Goal: Task Accomplishment & Management: Manage account settings

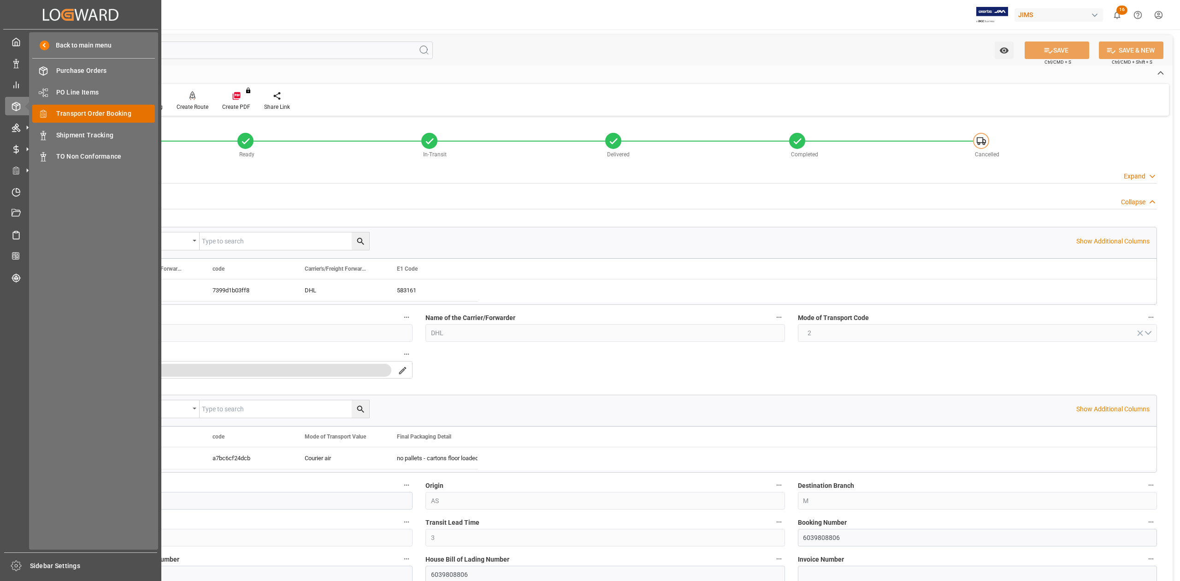
click at [131, 111] on span "Transport Order Booking" at bounding box center [105, 114] width 99 height 10
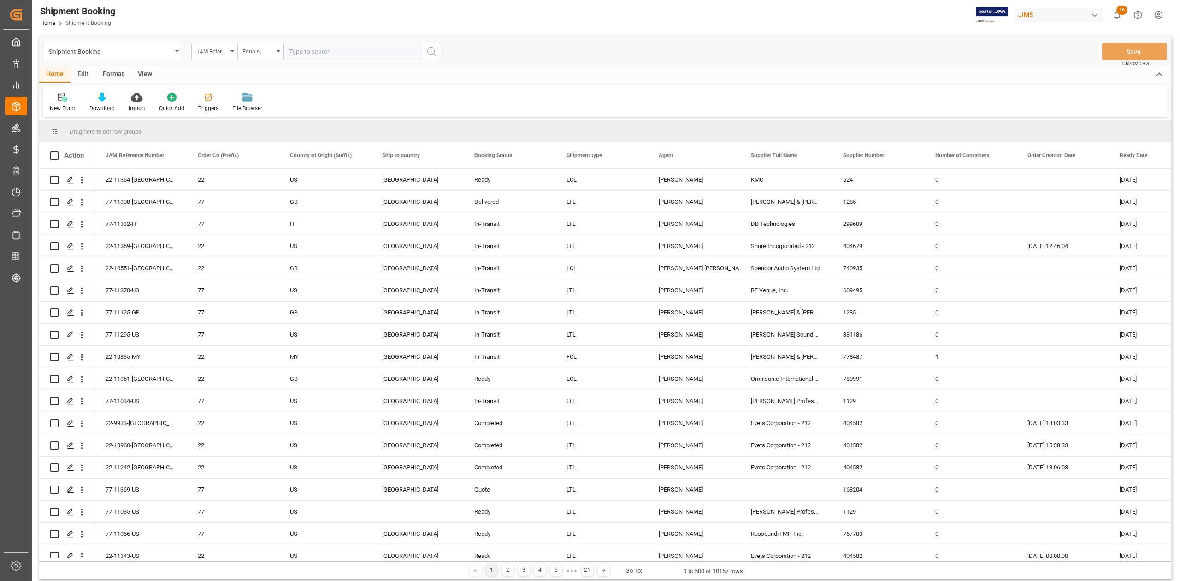
click at [308, 52] on input "text" at bounding box center [353, 52] width 138 height 18
paste input "77-10102-CN"
type input "77-10102-CN"
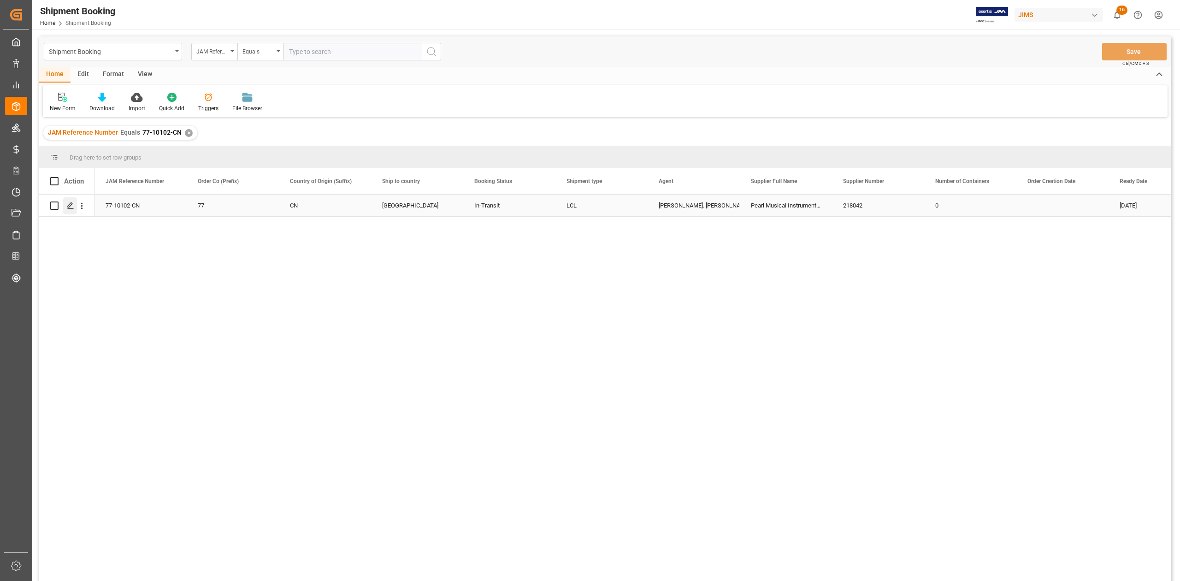
click at [69, 205] on icon "Press SPACE to select this row." at bounding box center [70, 205] width 7 height 7
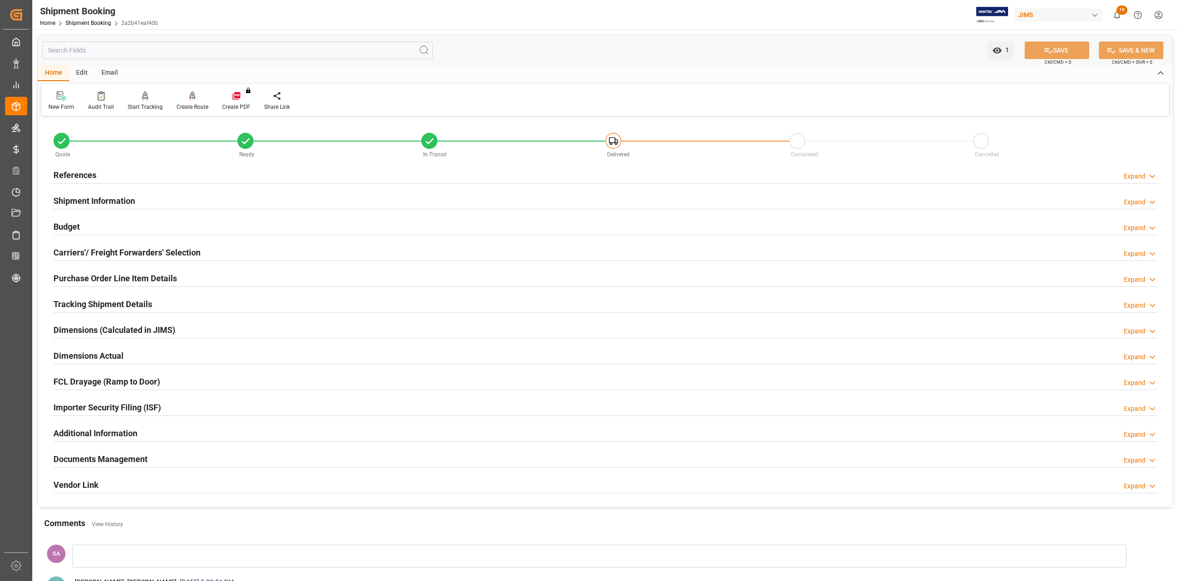
click at [74, 305] on h2 "Tracking Shipment Details" at bounding box center [102, 304] width 99 height 12
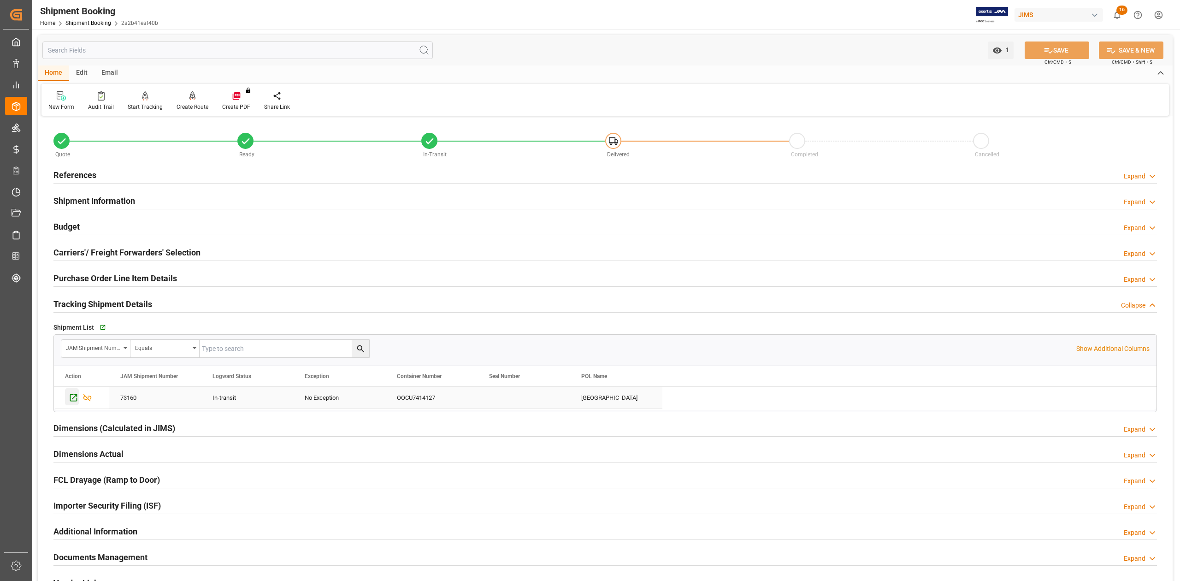
click at [76, 401] on icon "Press SPACE to select this row." at bounding box center [74, 398] width 10 height 10
click at [85, 172] on h2 "References" at bounding box center [74, 175] width 43 height 12
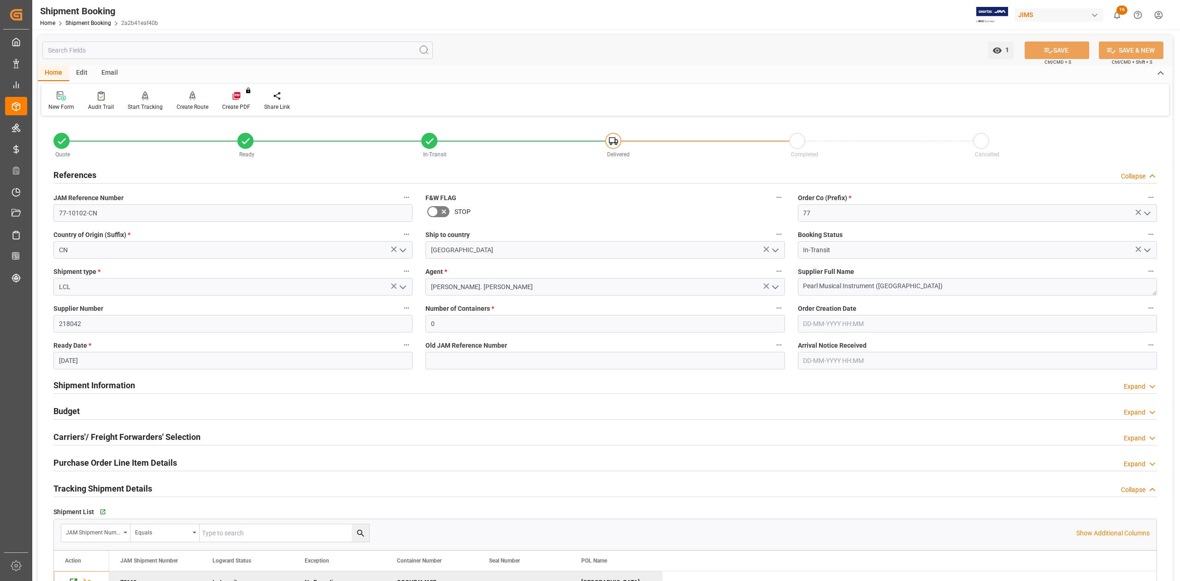
click at [86, 172] on h2 "References" at bounding box center [74, 175] width 43 height 12
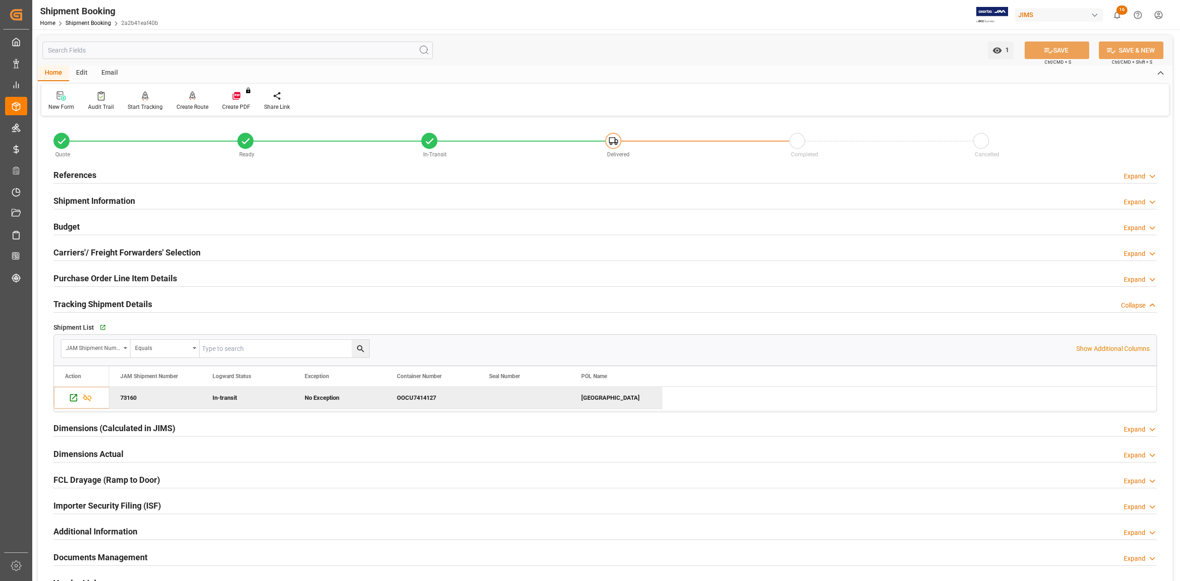
click at [89, 197] on h2 "Shipment Information" at bounding box center [94, 201] width 82 height 12
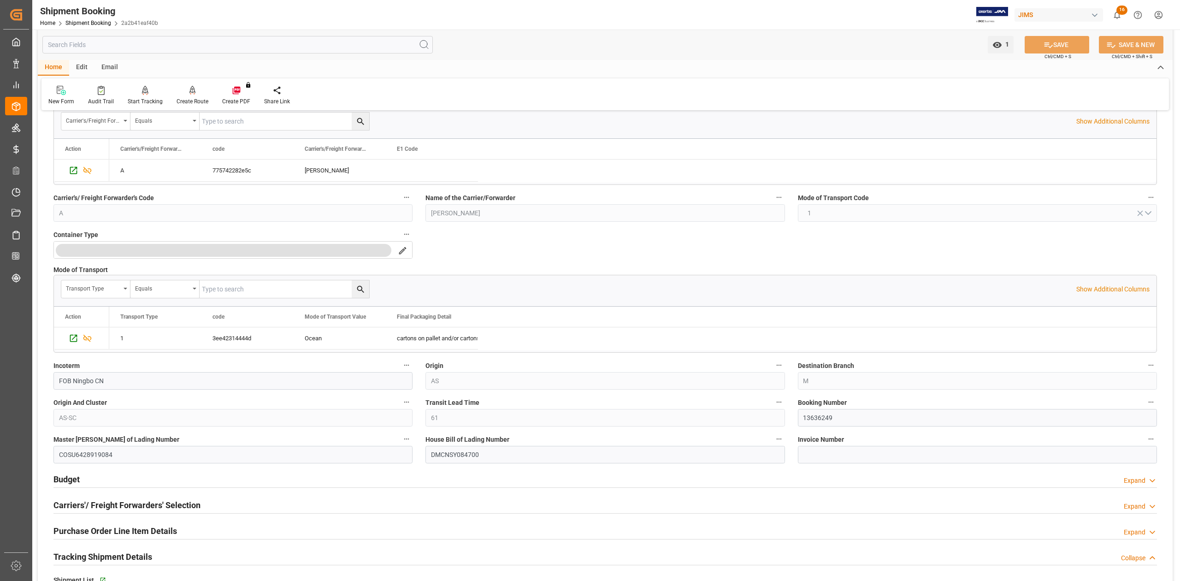
scroll to position [246, 0]
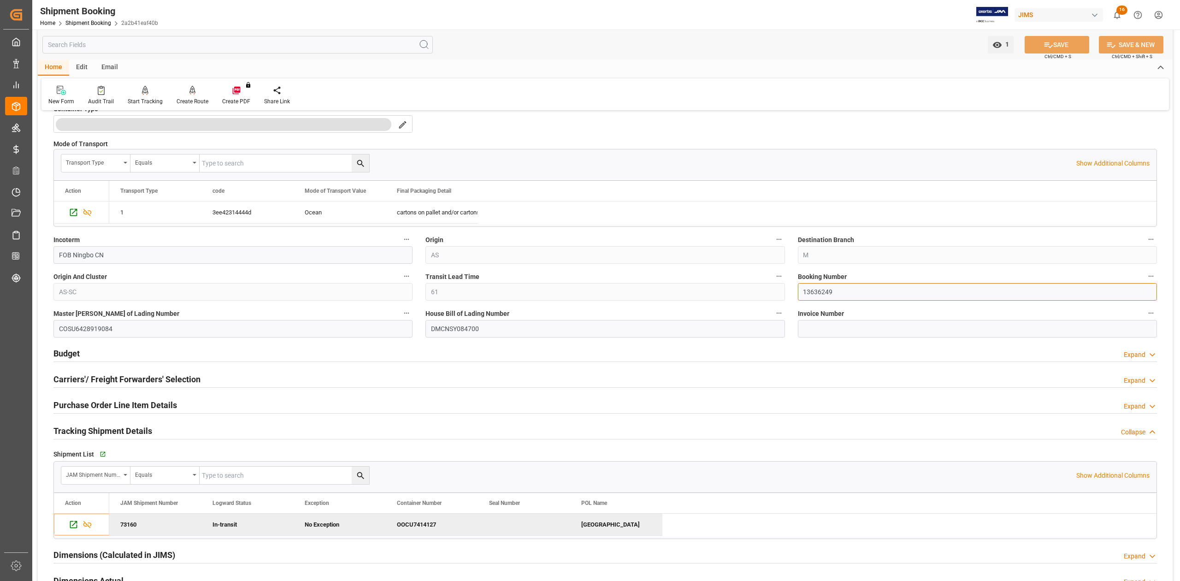
click at [824, 297] on input "13636249" at bounding box center [977, 292] width 359 height 18
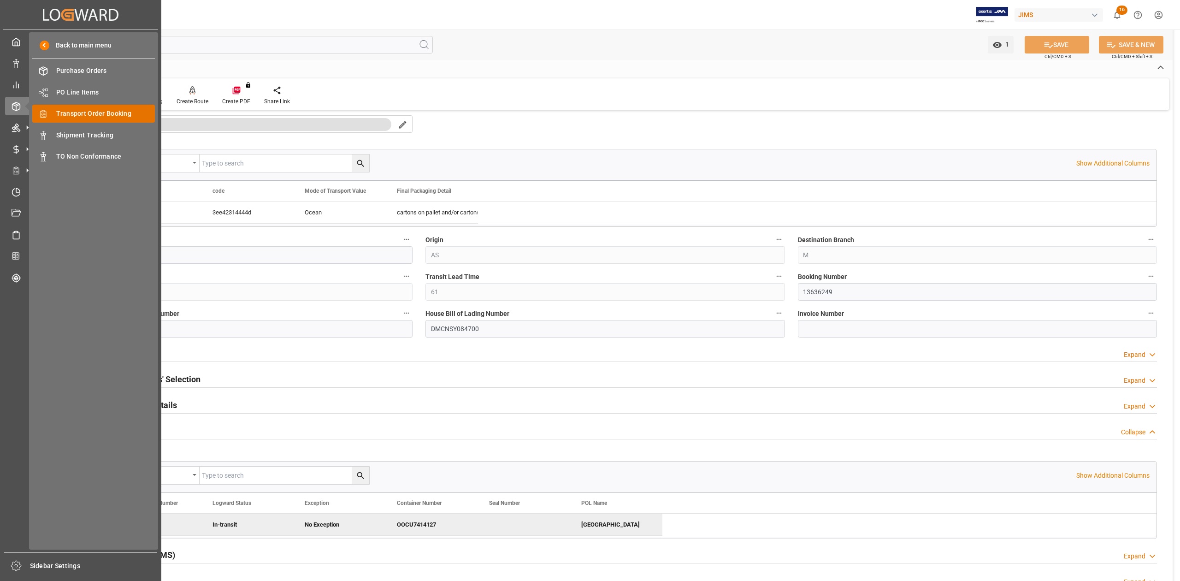
click at [100, 113] on span "Transport Order Booking" at bounding box center [105, 114] width 99 height 10
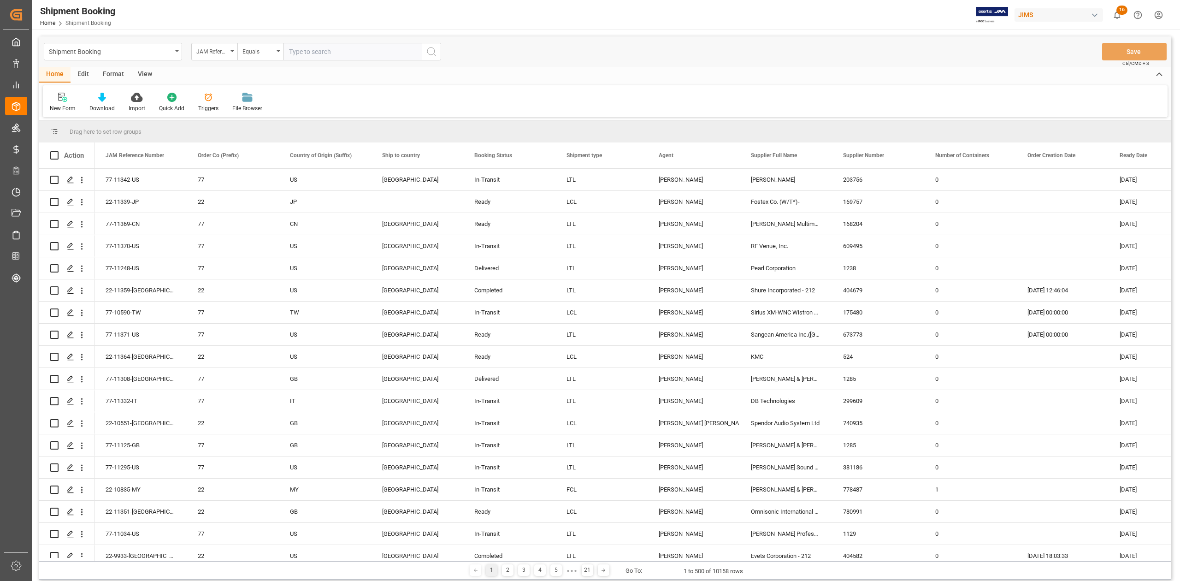
click at [331, 50] on input "text" at bounding box center [353, 52] width 138 height 18
type input "77-11362-IT"
click at [431, 54] on icon "search button" at bounding box center [431, 51] width 11 height 11
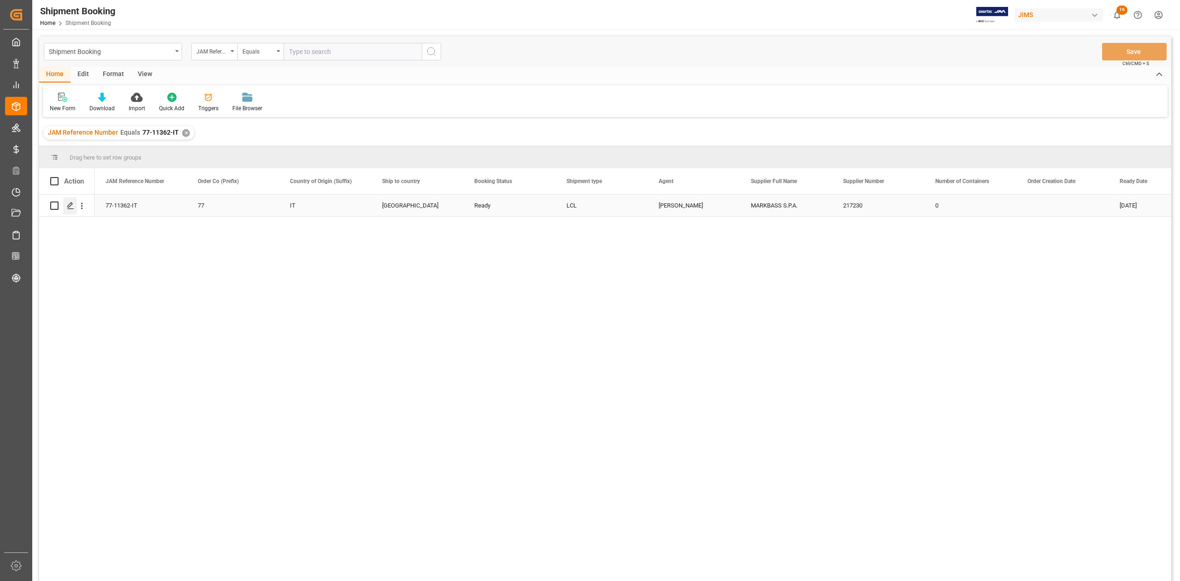
click at [72, 208] on icon "Press SPACE to select this row." at bounding box center [70, 205] width 7 height 7
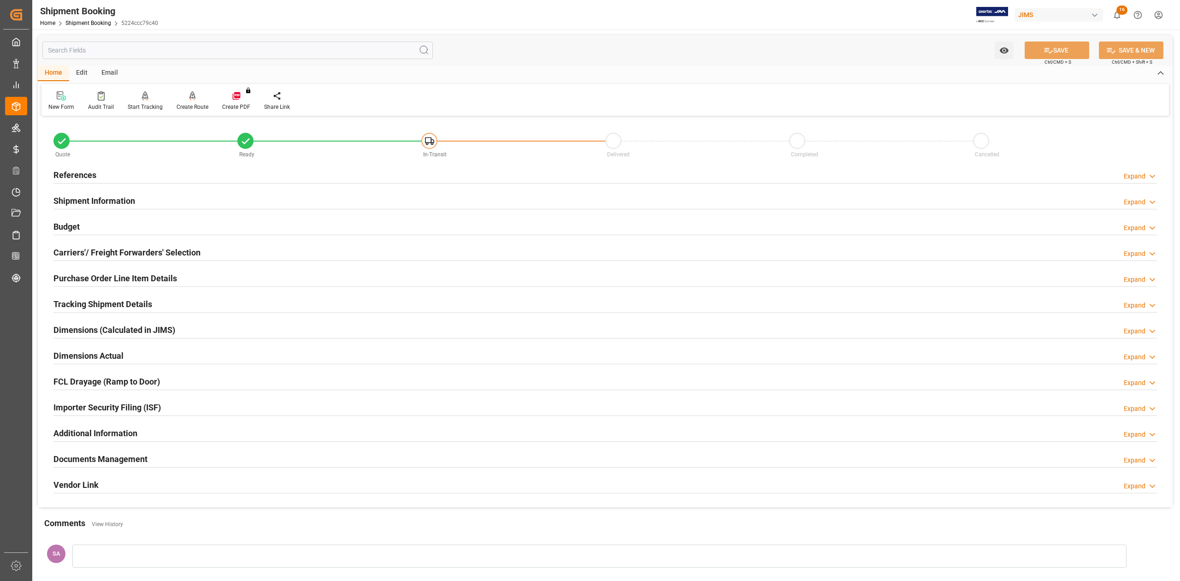
drag, startPoint x: 120, startPoint y: 459, endPoint x: 441, endPoint y: 432, distance: 322.6
click at [120, 459] on h2 "Documents Management" at bounding box center [100, 459] width 94 height 12
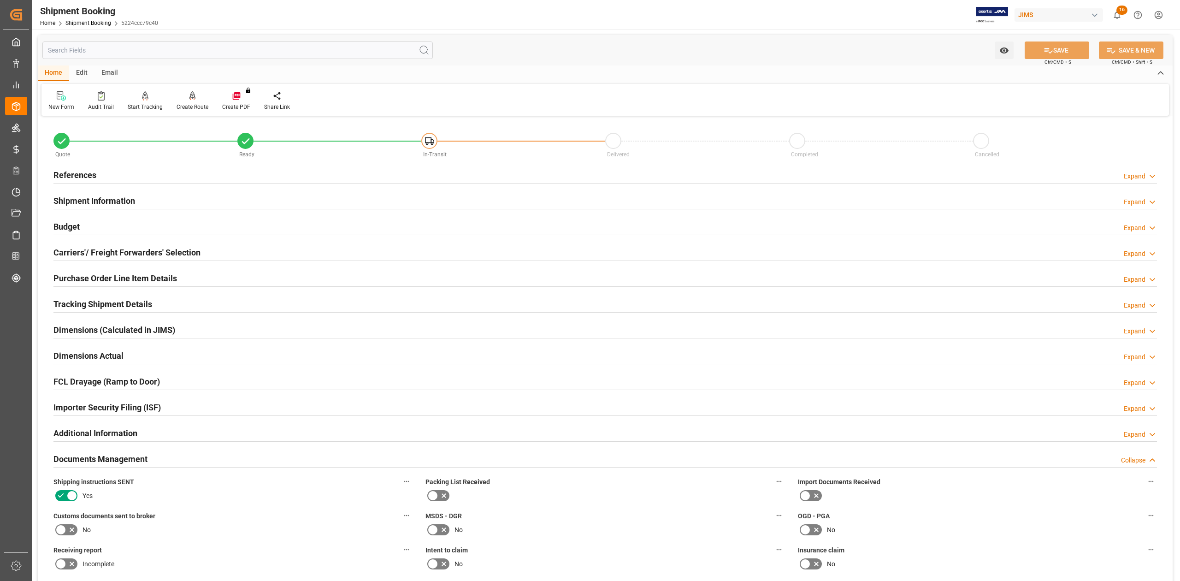
scroll to position [369, 0]
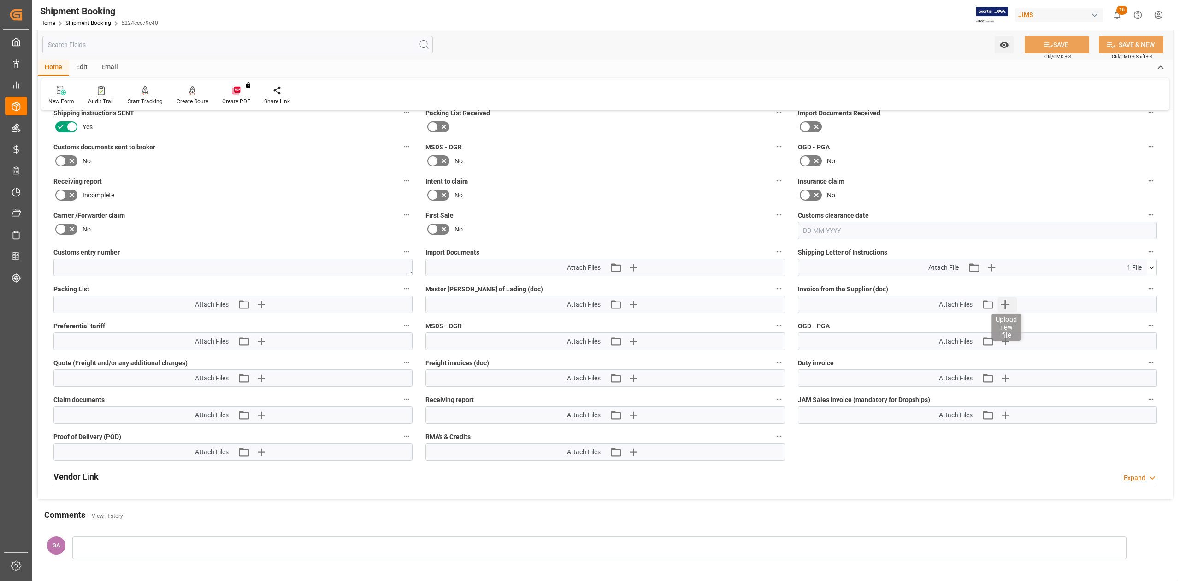
click at [1003, 302] on icon "button" at bounding box center [1005, 304] width 15 height 15
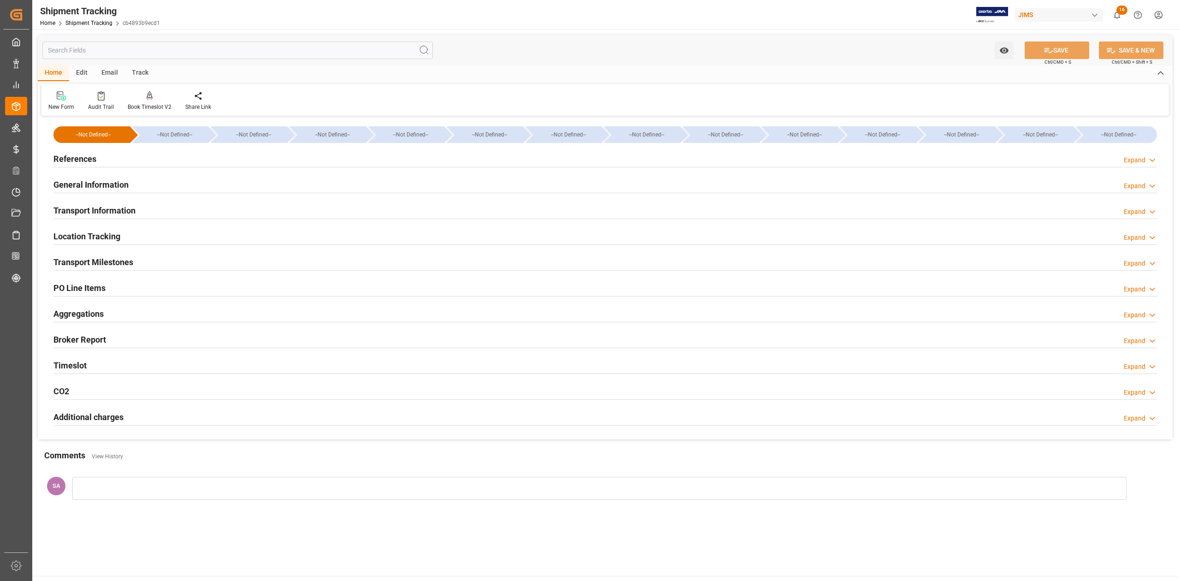
click at [120, 260] on h2 "Transport Milestones" at bounding box center [93, 262] width 80 height 12
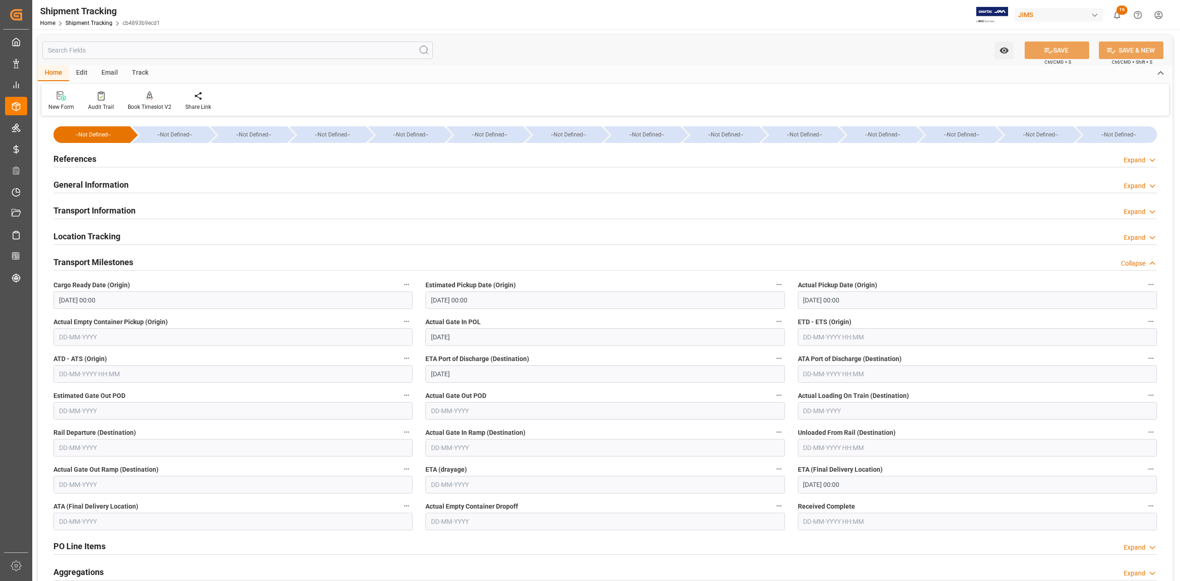
click at [516, 302] on input "[DATE] 00:00" at bounding box center [605, 300] width 359 height 18
click at [516, 302] on input "08-09-2025 00:00" at bounding box center [605, 300] width 359 height 18
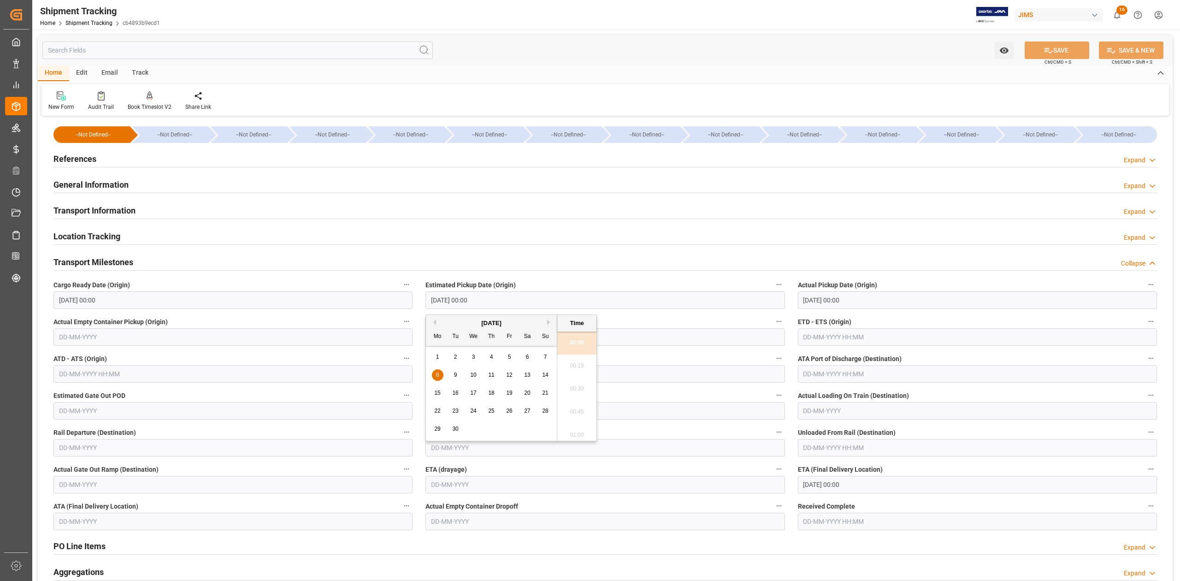
click at [516, 302] on input "08-09-2025 00:00" at bounding box center [605, 300] width 359 height 18
click at [882, 300] on input "08-09-2025 00:00" at bounding box center [977, 300] width 359 height 18
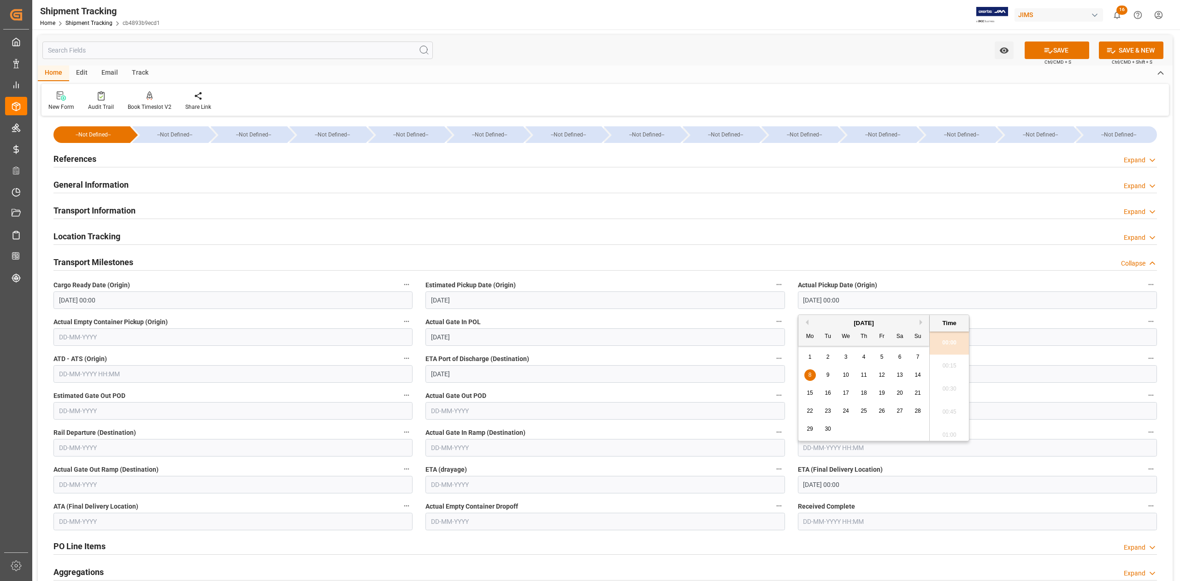
type input "10-09-2025 00:00"
click at [882, 300] on input "08-09-2025 00:00" at bounding box center [977, 300] width 359 height 18
type input "18-09-2025 00:00"
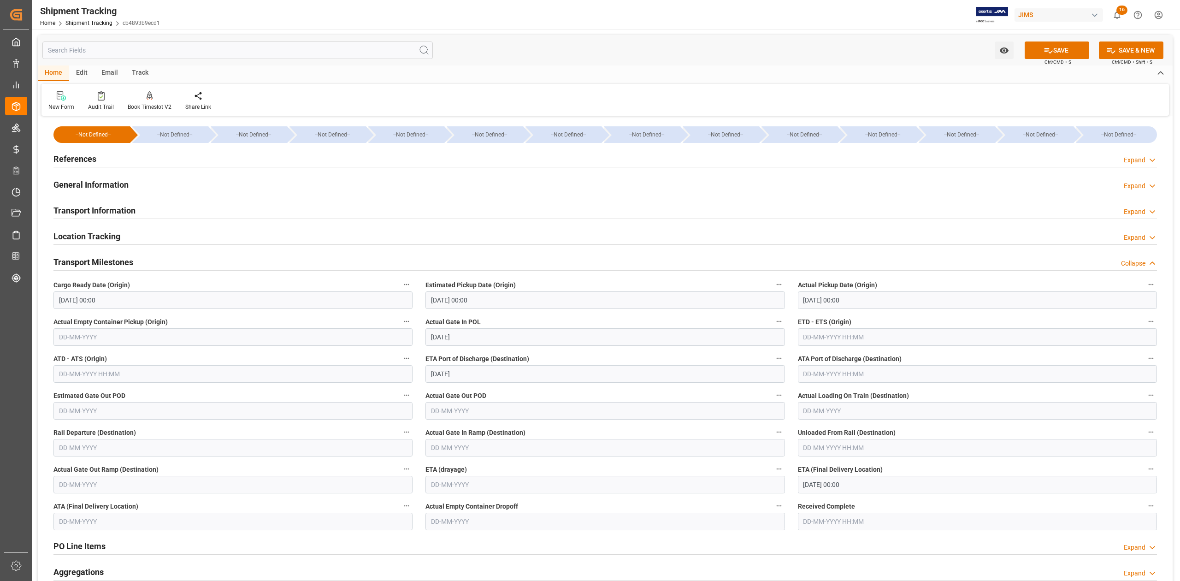
click at [872, 298] on input "18-09-2025 00:00" at bounding box center [977, 300] width 359 height 18
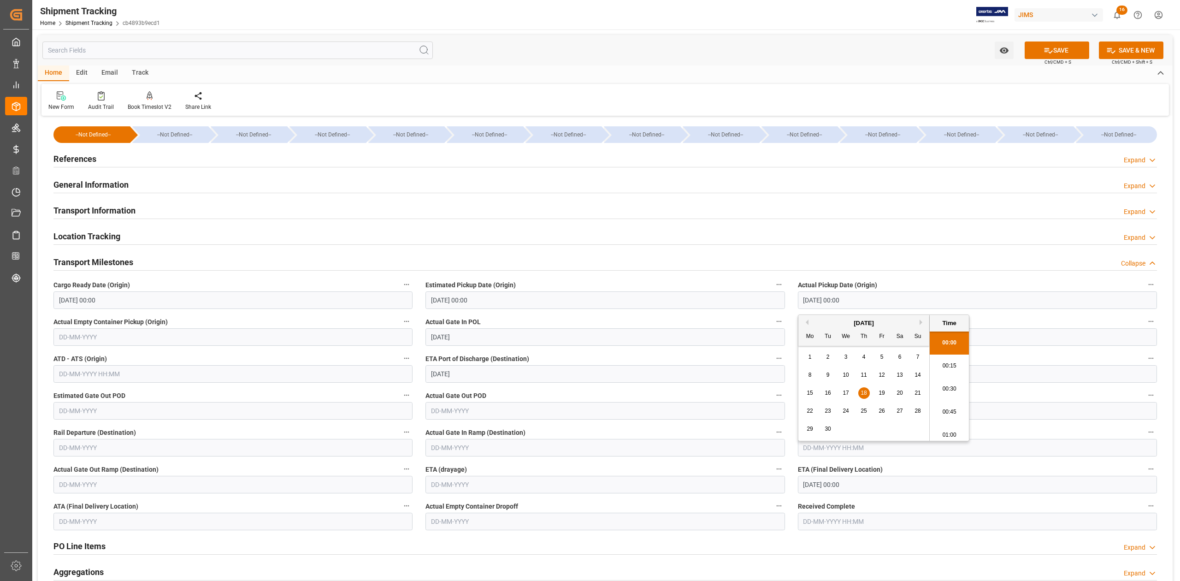
click at [872, 298] on input "18-09-2025 00:00" at bounding box center [977, 300] width 359 height 18
click at [1035, 332] on input "text" at bounding box center [977, 337] width 359 height 18
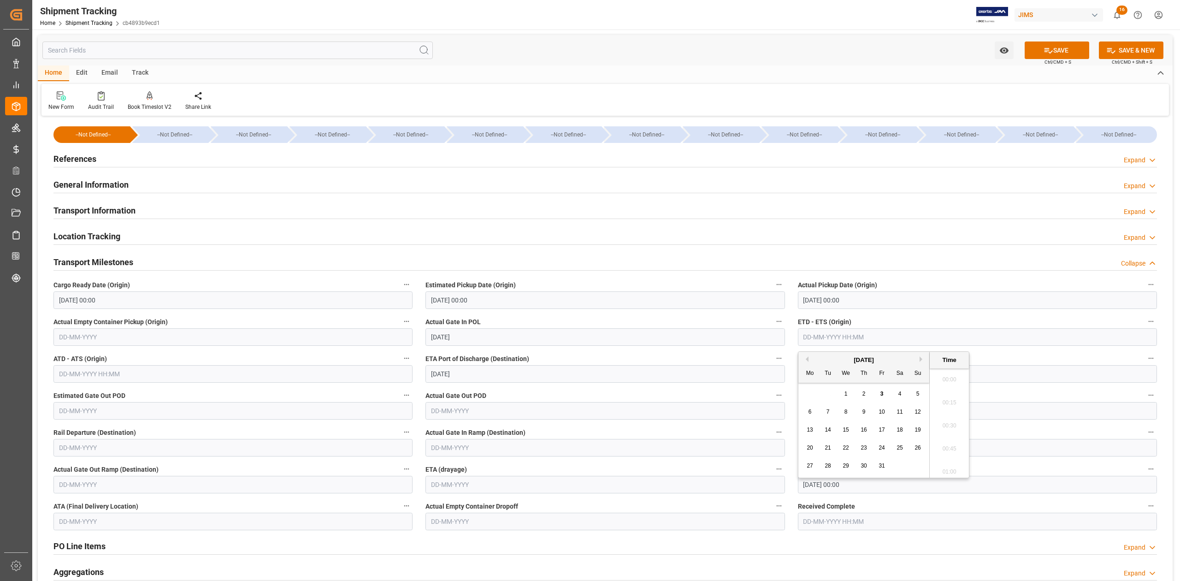
scroll to position [1271, 0]
paste input "18-09-2025 00:00"
type input "18-09-2025 00:00"
click at [959, 486] on input "20-10-2025 00:00" at bounding box center [977, 485] width 359 height 18
click at [827, 438] on span "21" at bounding box center [828, 438] width 6 height 6
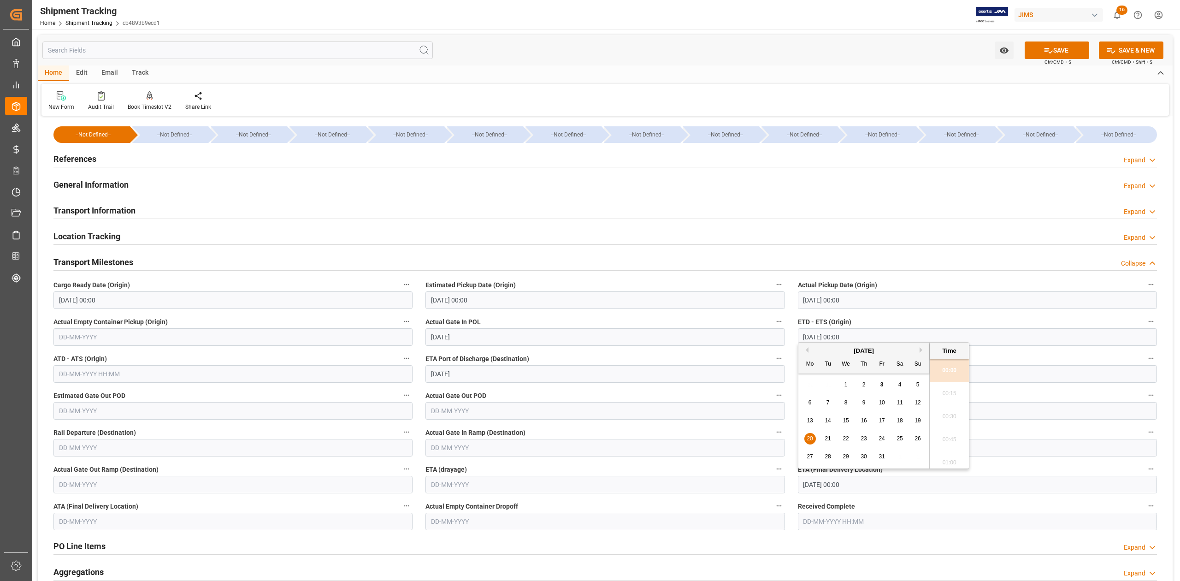
type input "21-10-2025 00:00"
click at [1063, 43] on button "SAVE" at bounding box center [1057, 50] width 65 height 18
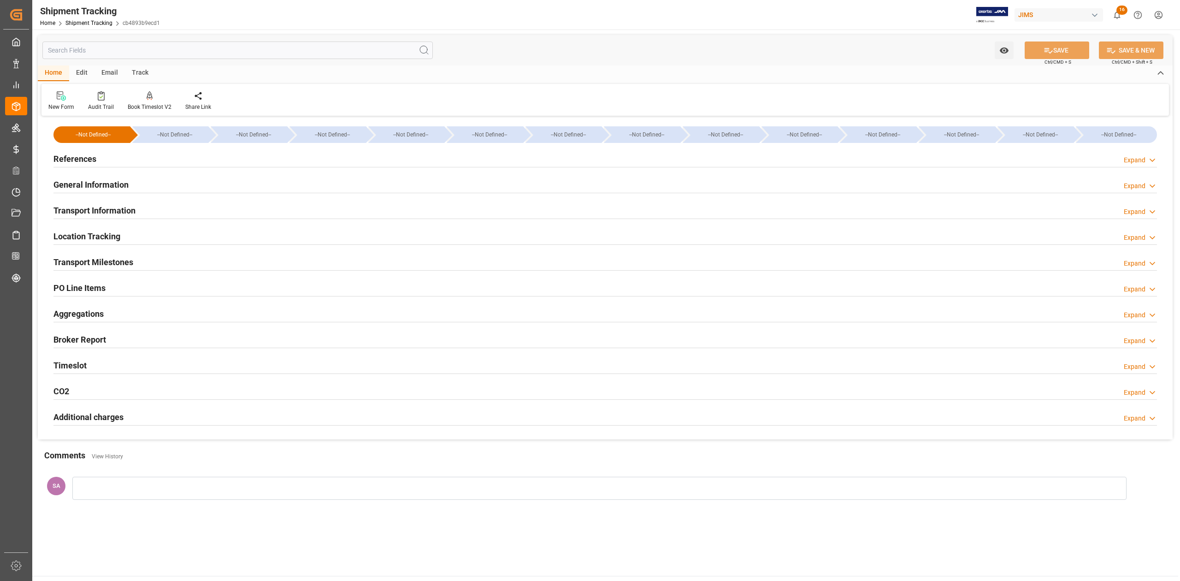
click at [130, 267] on h2 "Transport Milestones" at bounding box center [93, 262] width 80 height 12
